Goal: Check status

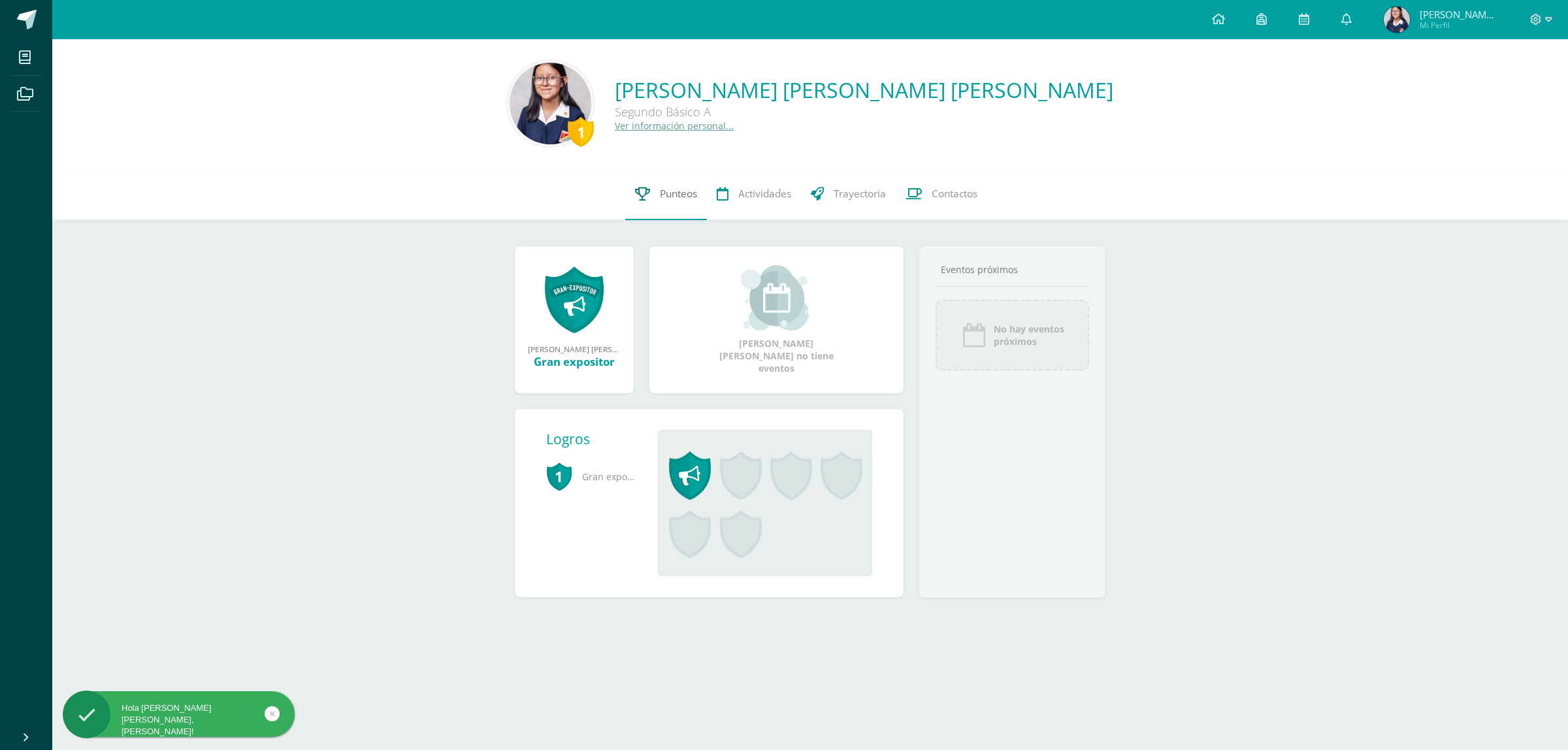
click at [684, 180] on link "Punteos" at bounding box center [667, 194] width 82 height 52
